Goal: Task Accomplishment & Management: Use online tool/utility

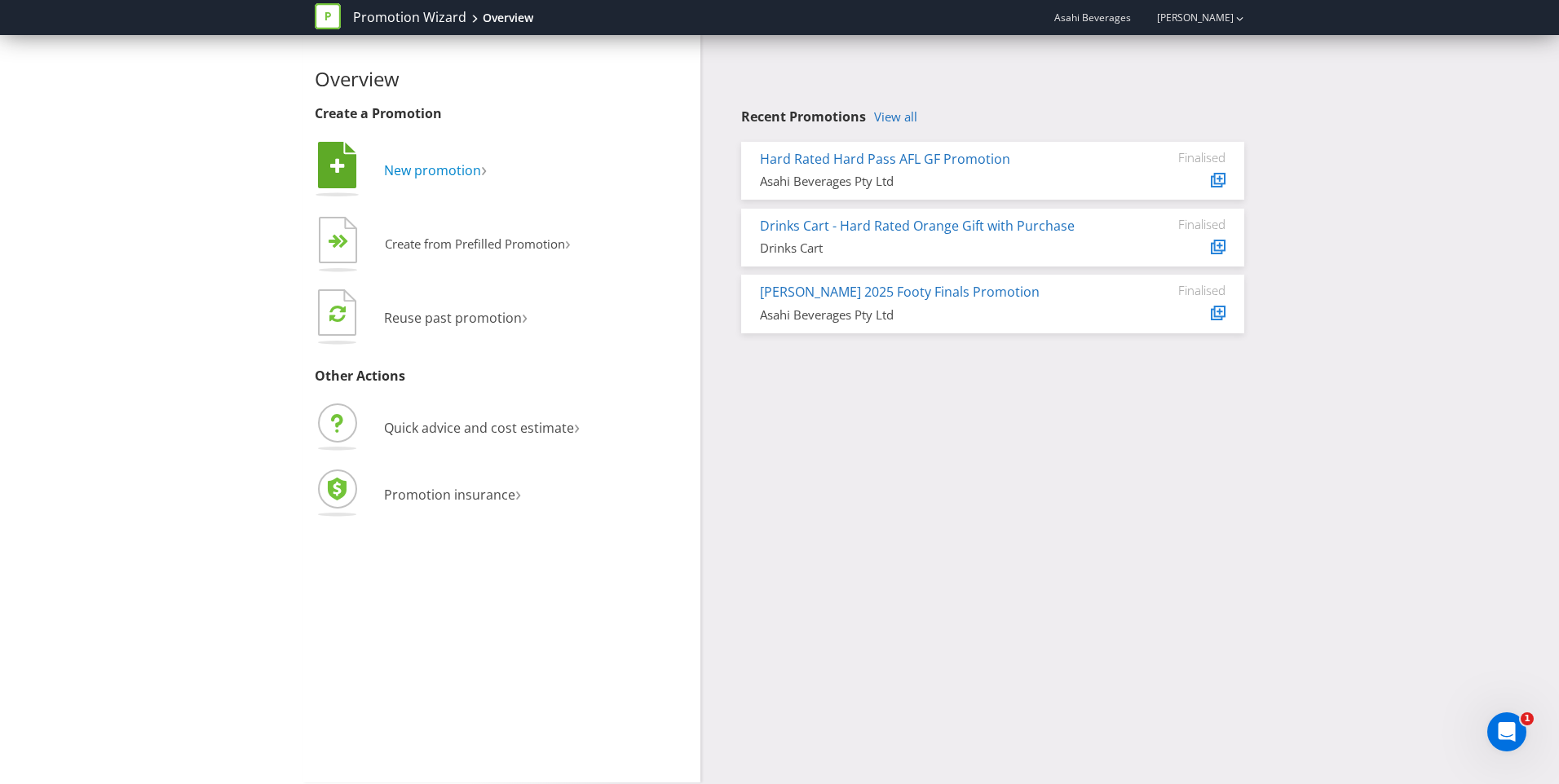
click at [395, 178] on span "New promotion" at bounding box center [432, 170] width 97 height 18
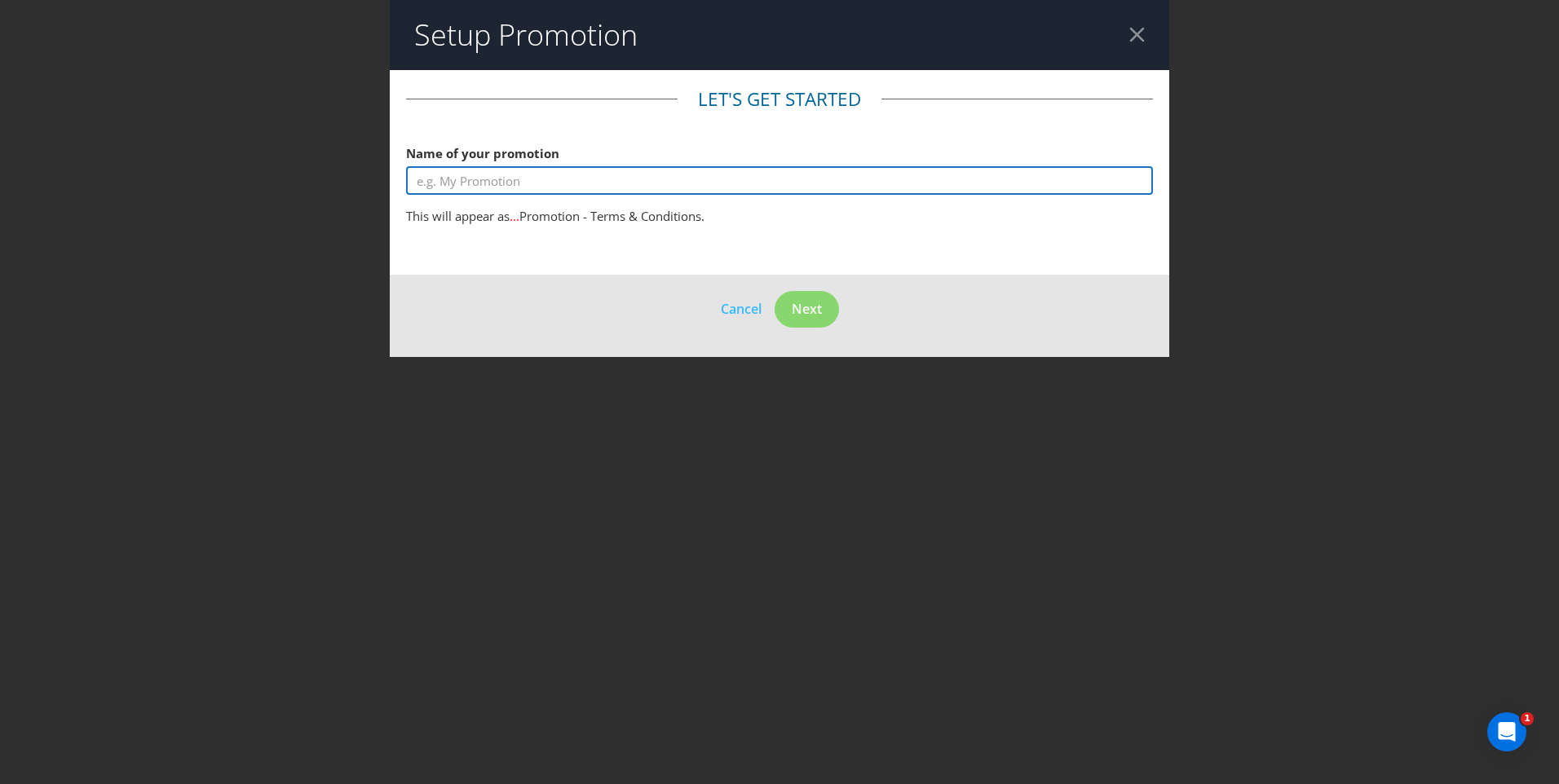
click at [617, 183] on input "text" at bounding box center [780, 181] width 747 height 29
drag, startPoint x: 932, startPoint y: 194, endPoint x: 882, endPoint y: 181, distance: 51.7
click at [943, 191] on input "text" at bounding box center [780, 181] width 747 height 29
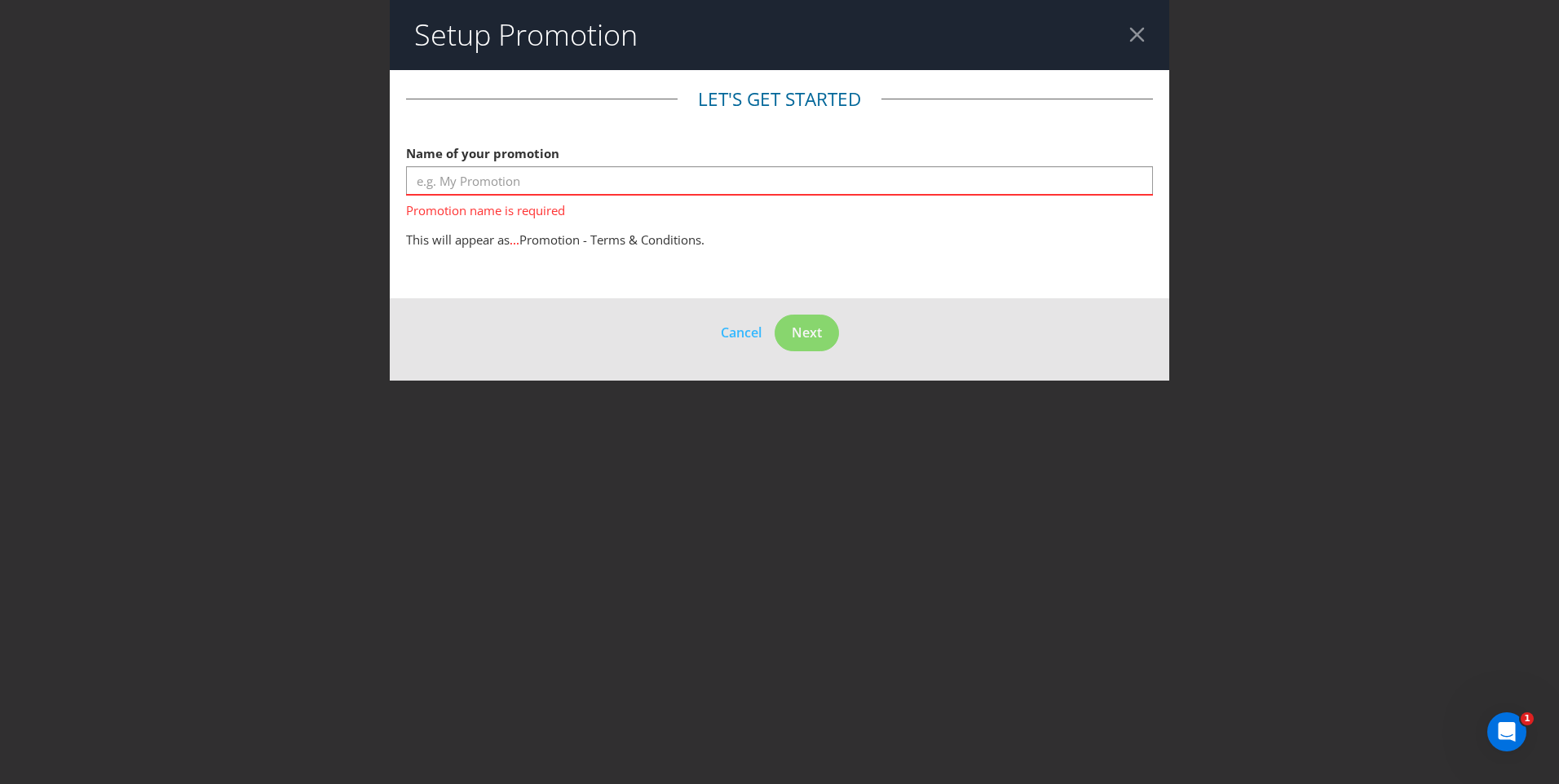
click at [844, 228] on fieldset "Let's get started Name of your promotion Promotion name is required This will a…" at bounding box center [780, 172] width 747 height 171
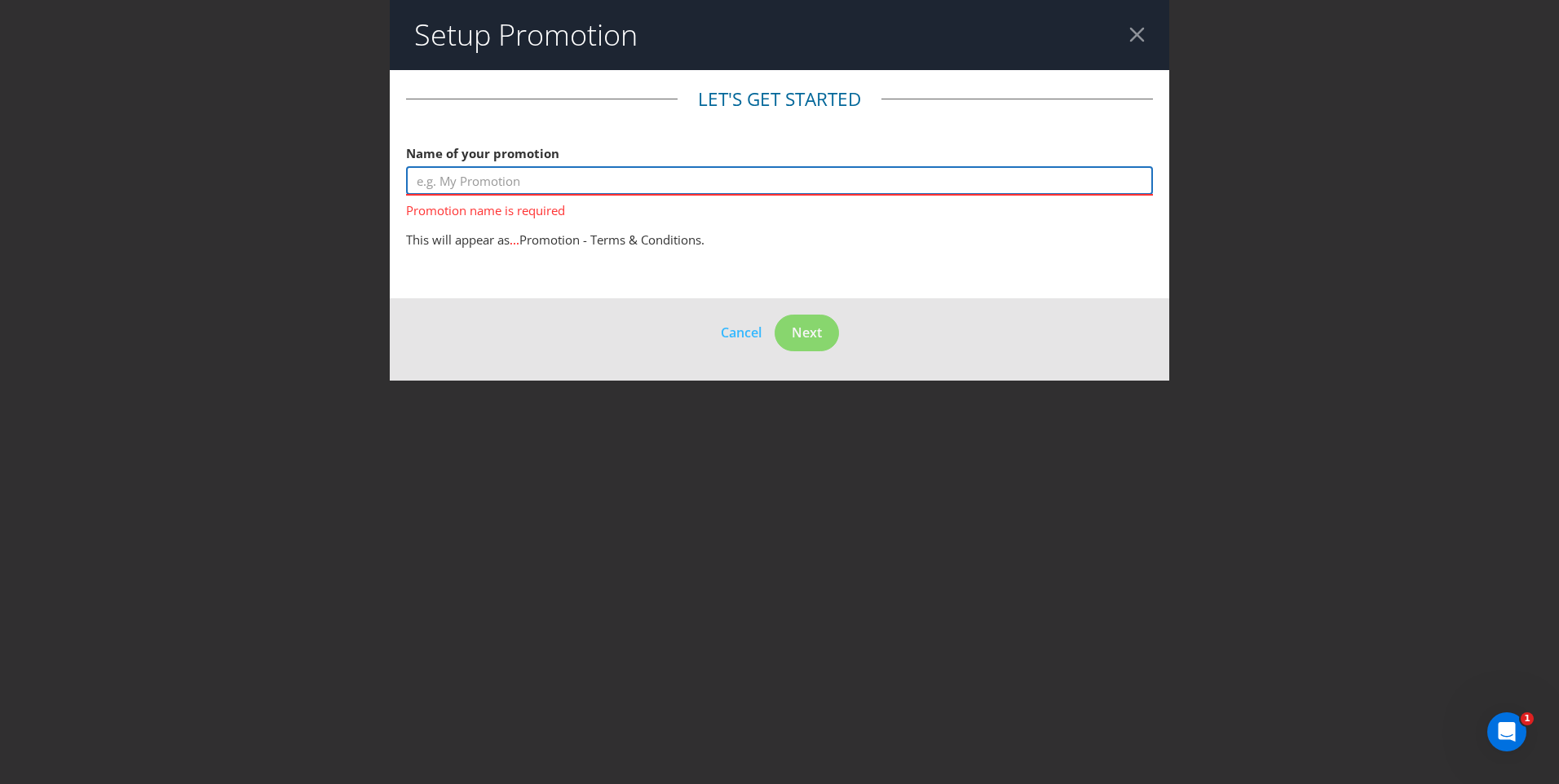
click at [808, 182] on input "text" at bounding box center [780, 181] width 747 height 29
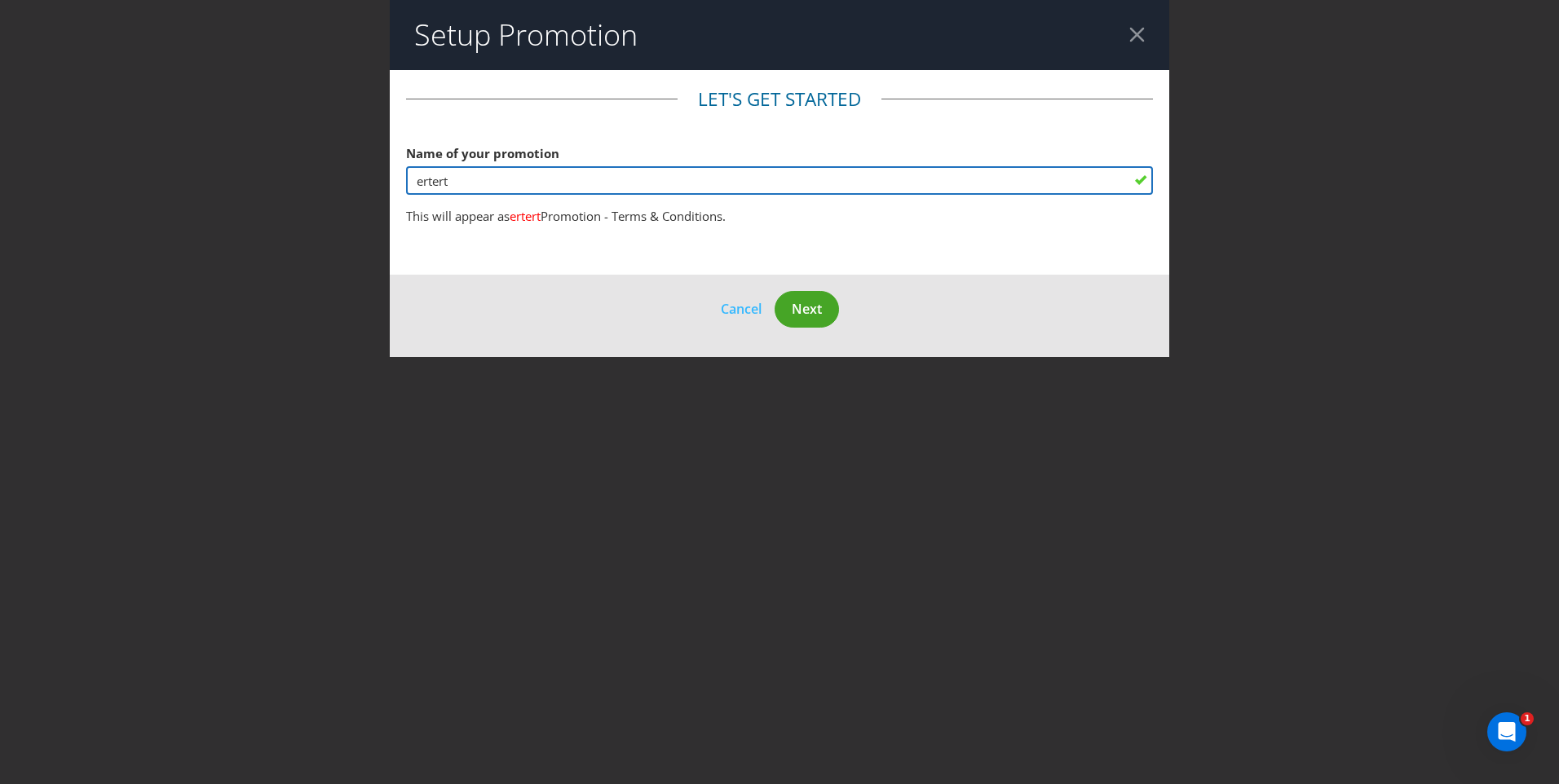
type input "ertert"
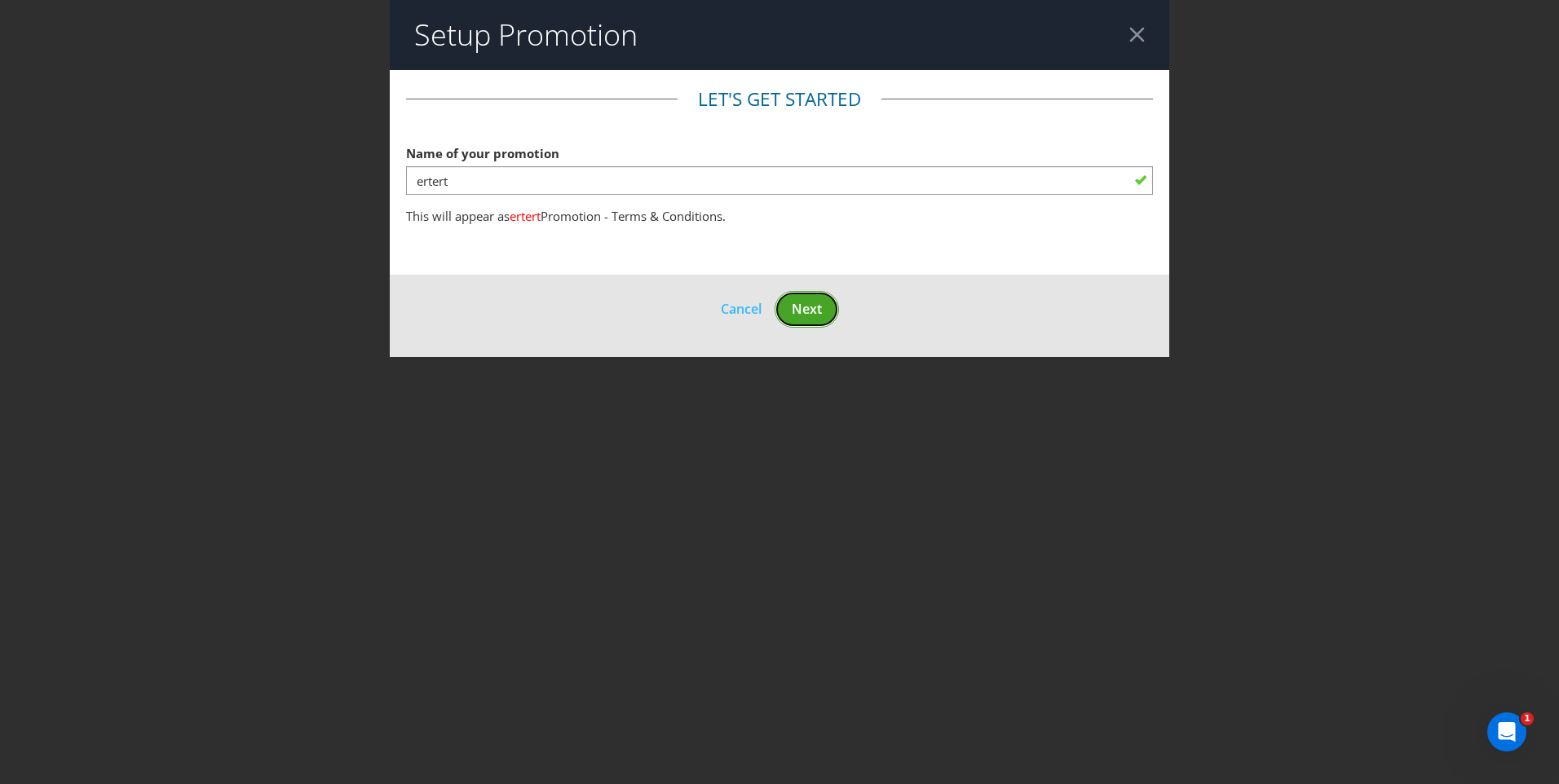
click at [817, 308] on span "Next" at bounding box center [807, 309] width 31 height 18
